Goal: Transaction & Acquisition: Book appointment/travel/reservation

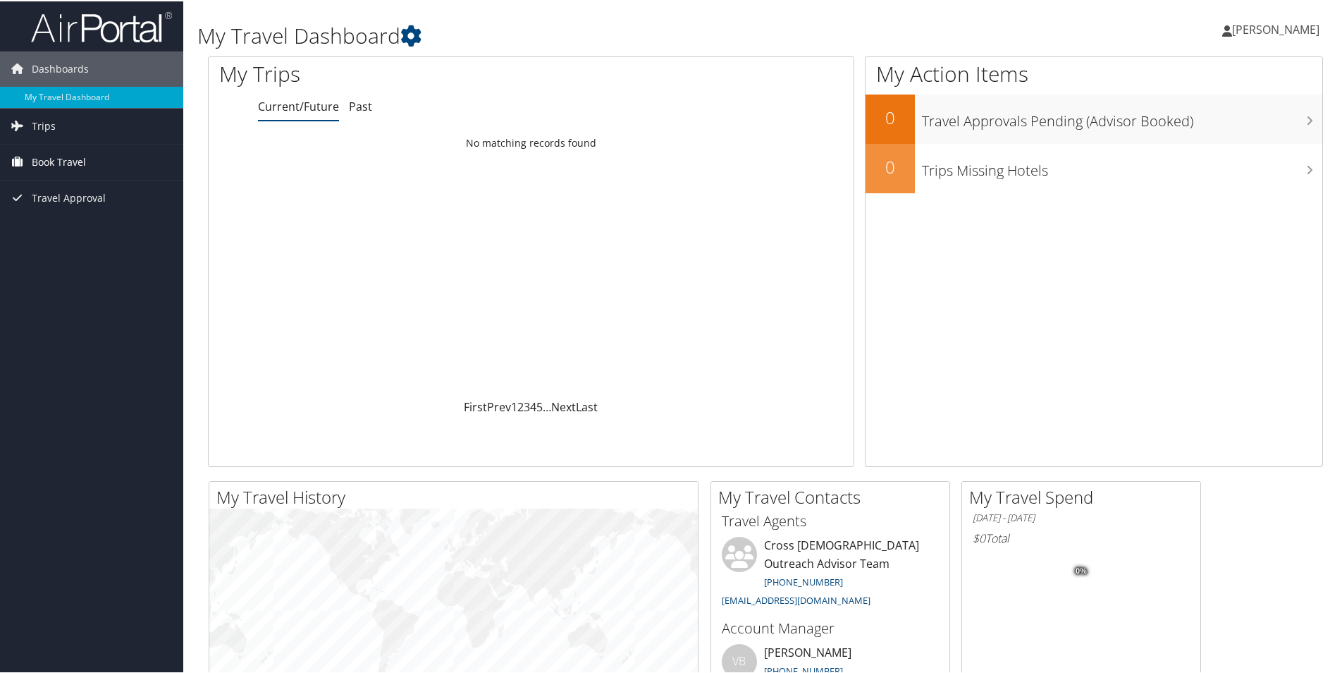
click at [70, 162] on span "Book Travel" at bounding box center [59, 160] width 54 height 35
click at [90, 234] on link "Book/Manage Online Trips" at bounding box center [91, 231] width 183 height 21
